Goal: Transaction & Acquisition: Purchase product/service

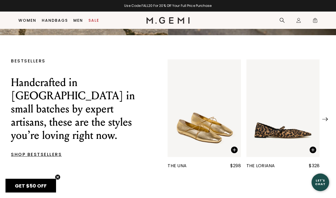
scroll to position [135, 0]
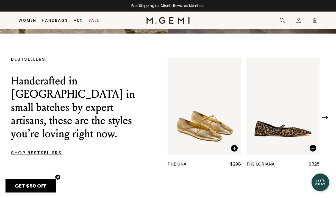
click at [326, 114] on div at bounding box center [324, 115] width 5 height 5
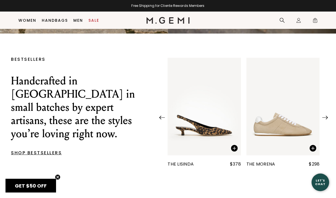
click at [326, 114] on div at bounding box center [324, 115] width 5 height 5
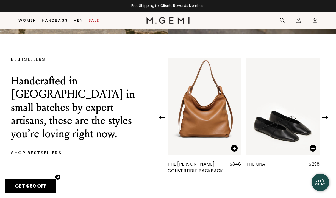
click at [326, 114] on div at bounding box center [324, 115] width 5 height 5
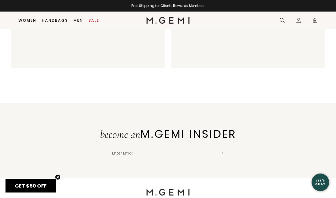
scroll to position [1179, 0]
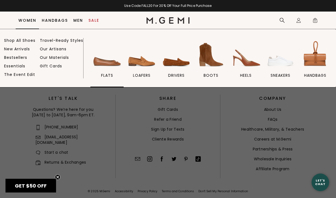
click at [110, 67] on img at bounding box center [107, 54] width 31 height 31
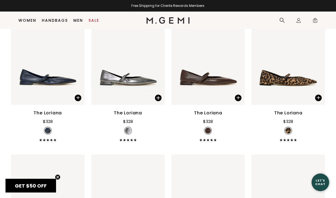
scroll to position [1579, 0]
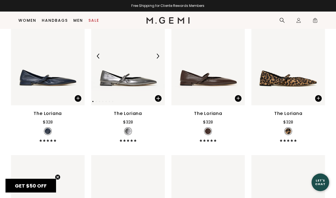
click at [157, 54] on img at bounding box center [157, 56] width 5 height 5
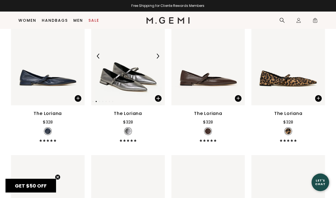
click at [157, 54] on img at bounding box center [157, 56] width 5 height 5
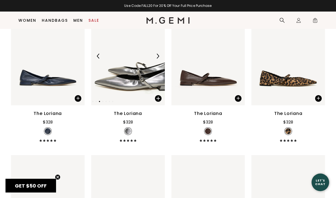
click at [157, 54] on img at bounding box center [157, 56] width 5 height 5
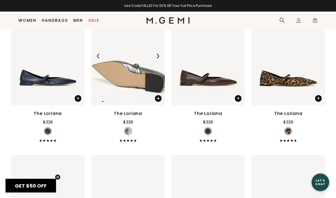
click at [157, 54] on img at bounding box center [157, 56] width 5 height 5
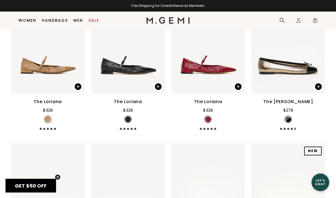
scroll to position [1737, 0]
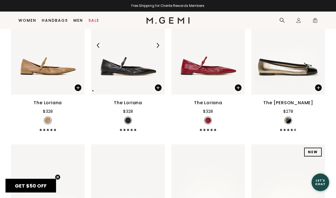
click at [158, 43] on img at bounding box center [157, 45] width 5 height 5
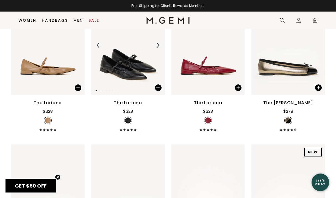
click at [158, 43] on img at bounding box center [157, 45] width 5 height 5
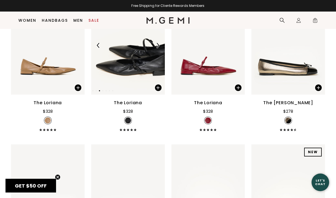
click at [159, 44] on img at bounding box center [157, 45] width 5 height 5
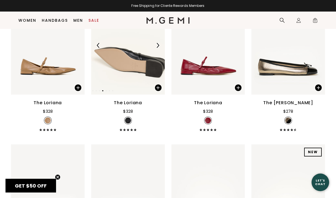
click at [159, 44] on img at bounding box center [157, 45] width 5 height 5
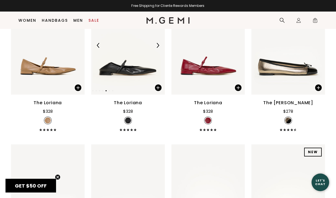
click at [159, 44] on img at bounding box center [157, 45] width 5 height 5
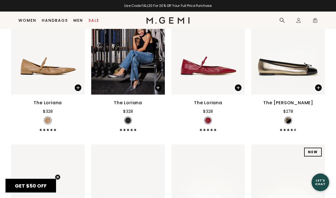
click at [119, 85] on img at bounding box center [128, 45] width 74 height 98
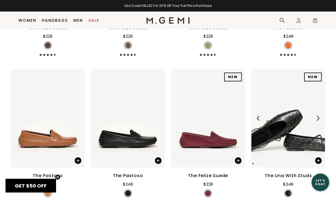
scroll to position [2554, 0]
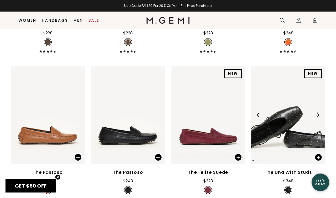
click at [279, 120] on img at bounding box center [288, 115] width 74 height 98
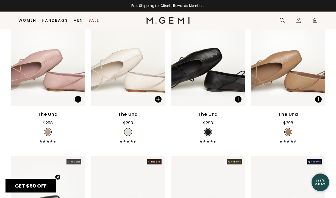
scroll to position [1145, 0]
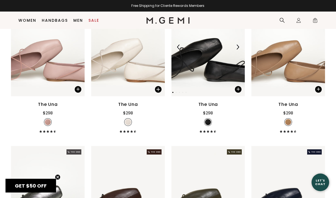
click at [186, 63] on img at bounding box center [208, 47] width 74 height 98
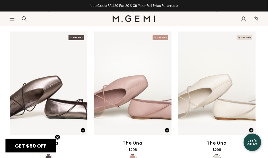
scroll to position [1459, 0]
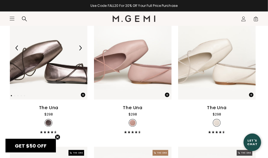
click at [79, 47] on img at bounding box center [80, 48] width 5 height 5
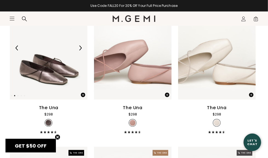
click at [79, 47] on img at bounding box center [80, 48] width 5 height 5
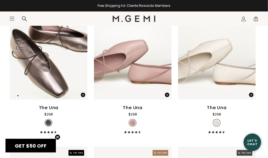
click at [79, 48] on img at bounding box center [80, 48] width 5 height 5
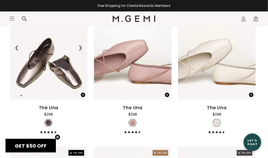
click at [79, 48] on img at bounding box center [80, 48] width 5 height 5
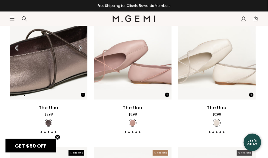
click at [79, 48] on img at bounding box center [80, 48] width 5 height 5
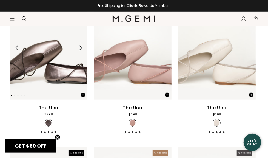
click at [80, 48] on img at bounding box center [80, 48] width 5 height 5
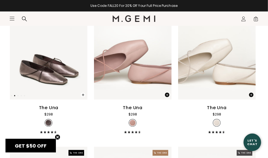
click at [82, 95] on span at bounding box center [83, 95] width 4 height 4
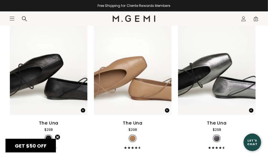
scroll to position [1600, 0]
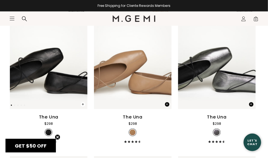
click at [82, 103] on span at bounding box center [83, 104] width 4 height 4
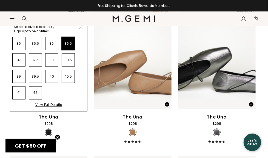
click at [70, 43] on li "36.5" at bounding box center [68, 43] width 13 height 13
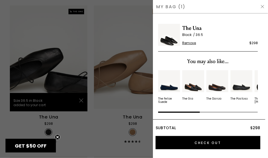
scroll to position [0, 0]
click at [263, 8] on img at bounding box center [263, 6] width 4 height 4
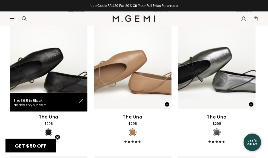
scroll to position [1604, 0]
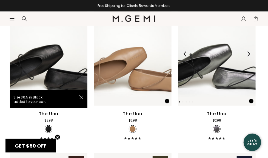
click at [249, 54] on img at bounding box center [248, 54] width 5 height 5
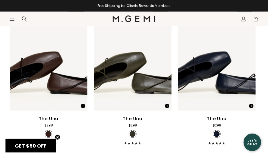
scroll to position [1751, 0]
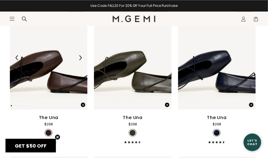
click at [81, 57] on img at bounding box center [80, 57] width 5 height 5
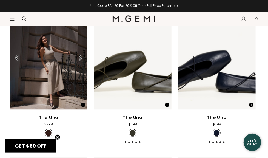
click at [81, 57] on img at bounding box center [80, 57] width 5 height 5
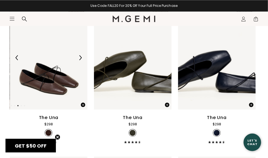
click at [81, 57] on img at bounding box center [80, 57] width 5 height 5
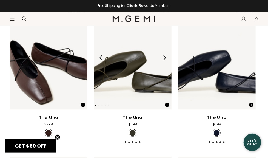
click at [164, 58] on img at bounding box center [164, 57] width 5 height 5
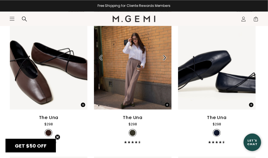
click at [164, 58] on img at bounding box center [164, 57] width 5 height 5
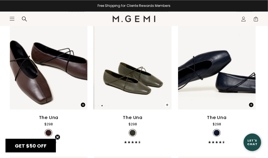
click at [167, 104] on span at bounding box center [167, 105] width 4 height 4
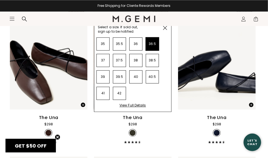
click at [152, 42] on li "36.5" at bounding box center [152, 43] width 13 height 13
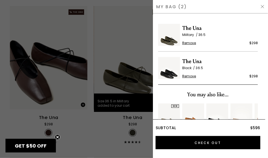
scroll to position [0, 0]
click at [146, 142] on div at bounding box center [134, 79] width 268 height 158
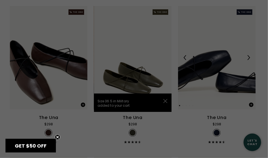
scroll to position [1751, 0]
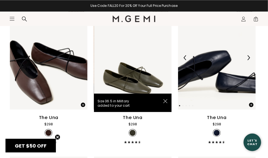
click at [252, 59] on div at bounding box center [249, 57] width 9 height 9
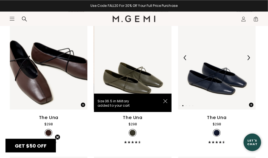
click at [252, 60] on div at bounding box center [249, 57] width 9 height 9
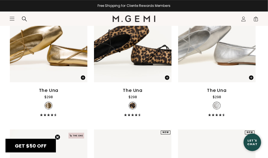
scroll to position [2014, 0]
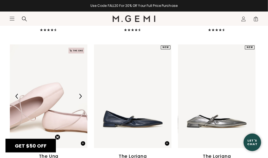
click at [81, 95] on img at bounding box center [80, 96] width 5 height 5
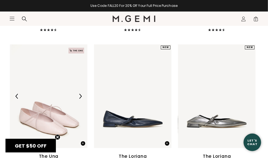
click at [81, 95] on img at bounding box center [80, 96] width 5 height 5
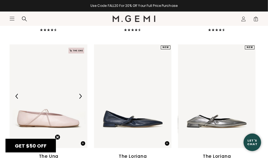
click at [81, 95] on img at bounding box center [80, 96] width 5 height 5
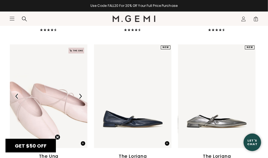
click at [81, 95] on img at bounding box center [80, 96] width 5 height 5
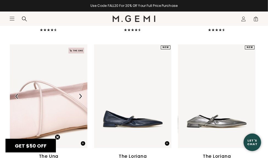
click at [81, 95] on img at bounding box center [80, 96] width 5 height 5
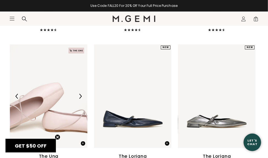
click at [81, 95] on img at bounding box center [80, 96] width 5 height 5
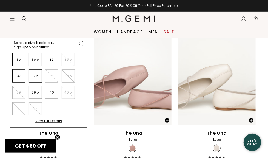
scroll to position [1429, 0]
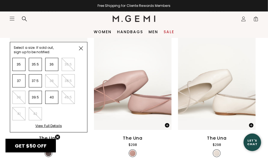
click at [80, 47] on img at bounding box center [81, 48] width 4 height 4
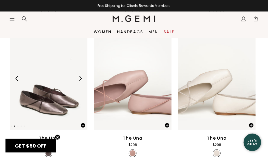
click at [80, 78] on img at bounding box center [80, 78] width 5 height 5
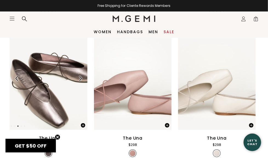
click at [80, 78] on img at bounding box center [80, 78] width 5 height 5
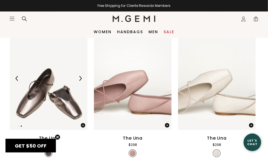
click at [80, 78] on img at bounding box center [80, 78] width 5 height 5
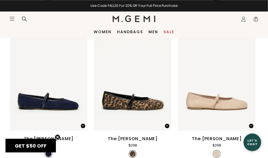
scroll to position [1127, 0]
click at [256, 19] on span "2" at bounding box center [256, 19] width 5 height 5
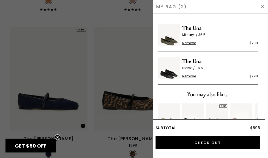
scroll to position [0, 0]
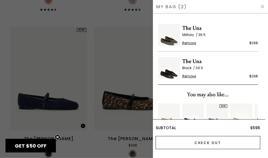
click at [203, 143] on input "Check Out" at bounding box center [208, 142] width 105 height 13
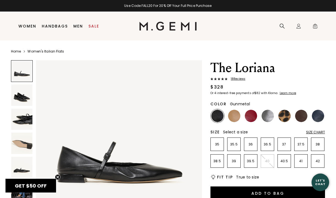
click at [265, 115] on img at bounding box center [267, 115] width 12 height 12
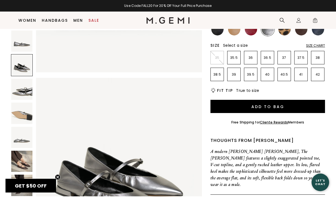
scroll to position [77, 0]
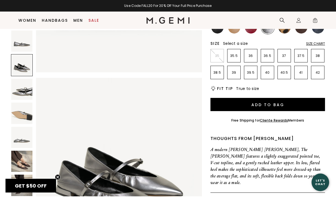
click at [21, 155] on img at bounding box center [21, 160] width 21 height 21
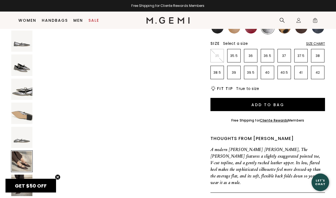
scroll to position [856, 0]
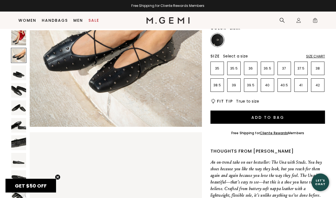
scroll to position [16, 0]
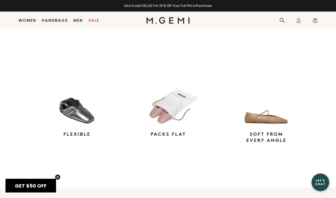
scroll to position [449, 0]
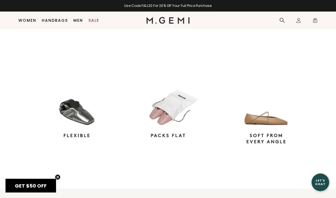
click at [170, 28] on img at bounding box center [167, 14] width 27 height 27
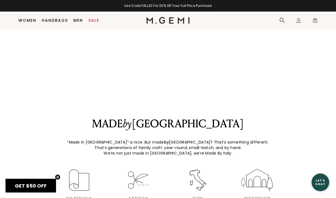
scroll to position [896, 0]
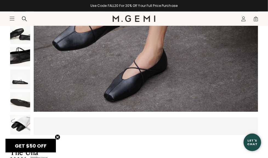
scroll to position [158, 0]
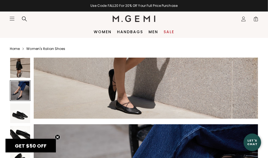
scroll to position [165, 0]
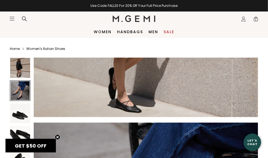
click at [18, 89] on div at bounding box center [20, 90] width 21 height 21
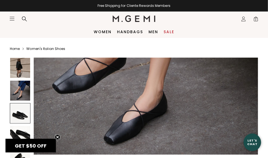
scroll to position [361, 0]
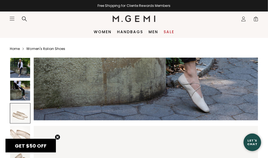
scroll to position [393, 0]
